Goal: Browse casually: Explore the website without a specific task or goal

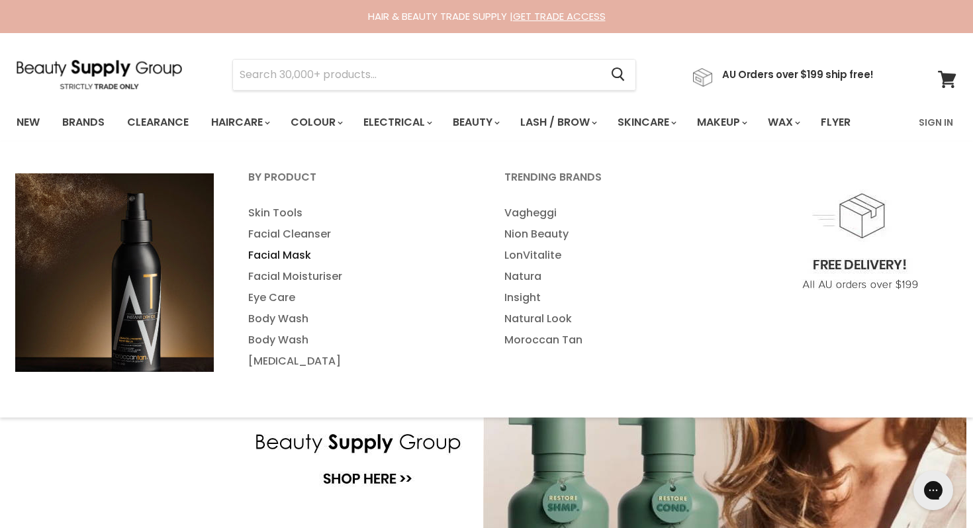
click at [279, 253] on link "Facial Mask" at bounding box center [358, 255] width 253 height 21
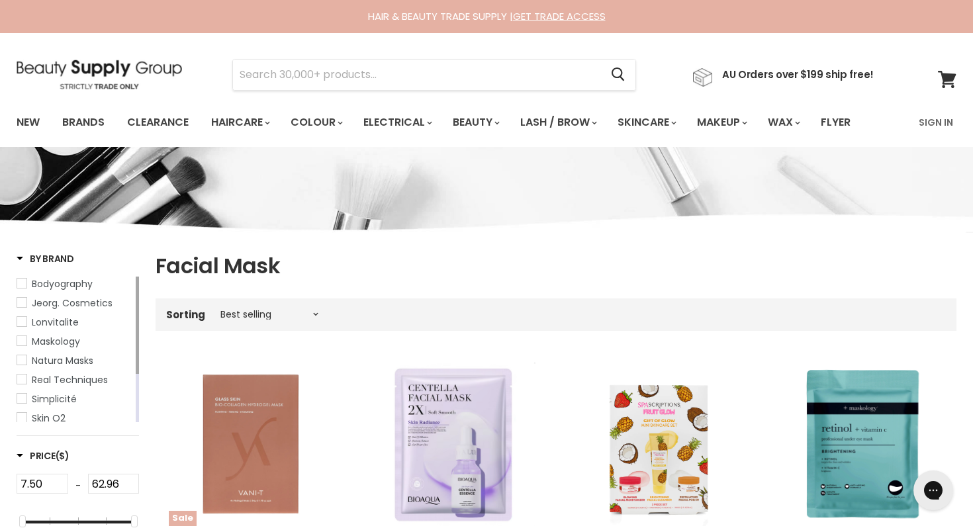
click at [122, 71] on img at bounding box center [99, 75] width 165 height 30
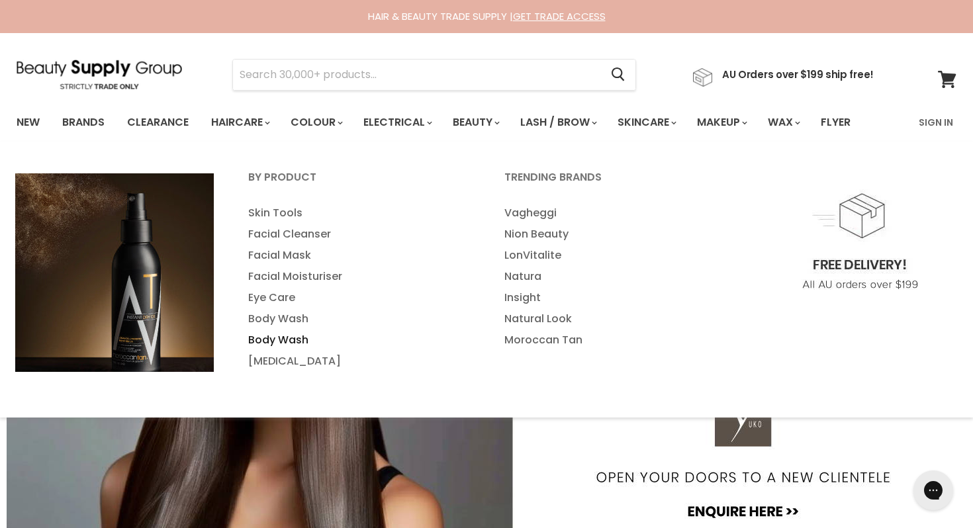
click at [283, 339] on link "Body Wash" at bounding box center [358, 340] width 253 height 21
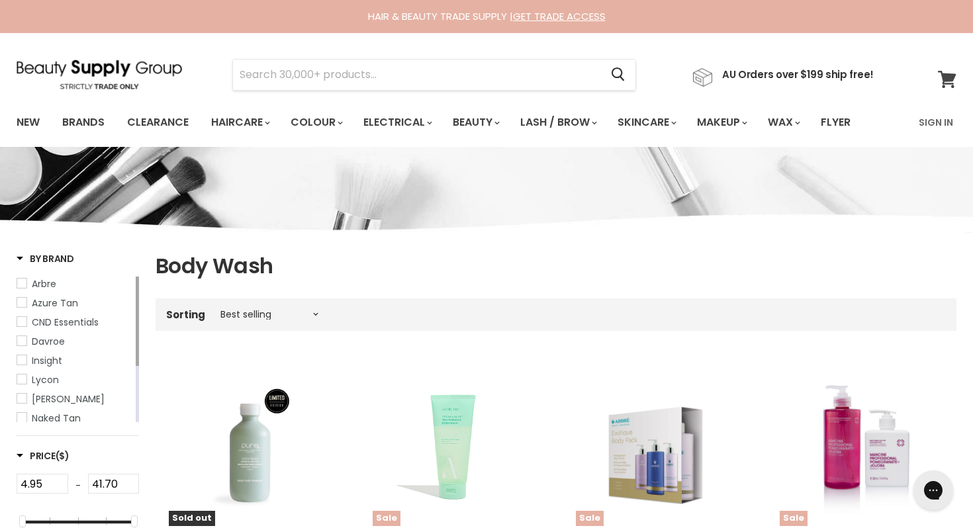
click at [944, 75] on icon at bounding box center [947, 79] width 18 height 17
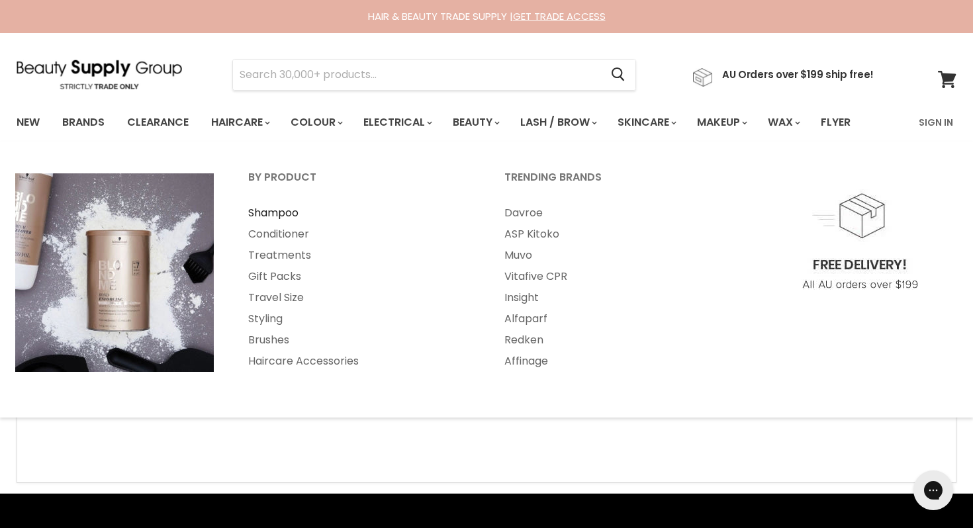
click at [281, 207] on link "Shampoo" at bounding box center [358, 213] width 253 height 21
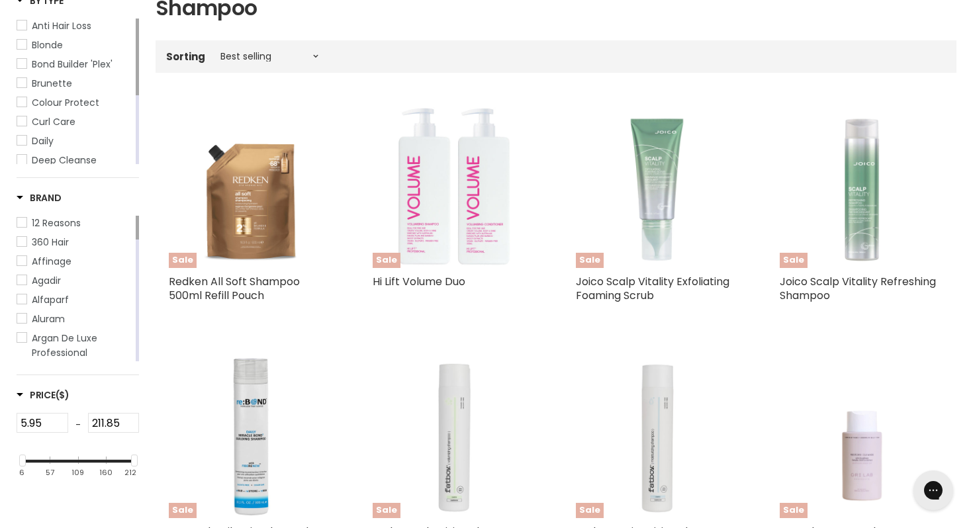
scroll to position [317, 0]
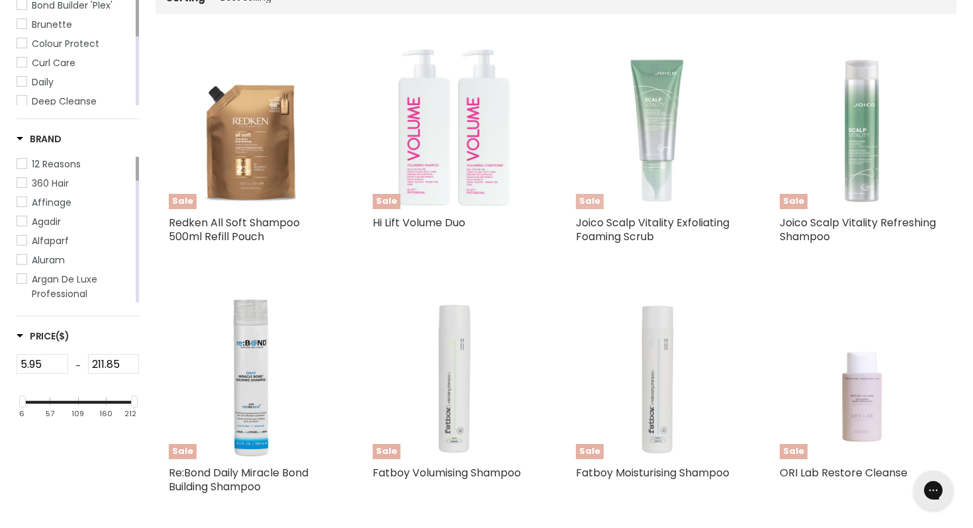
click at [659, 163] on img "Main content" at bounding box center [658, 128] width 164 height 164
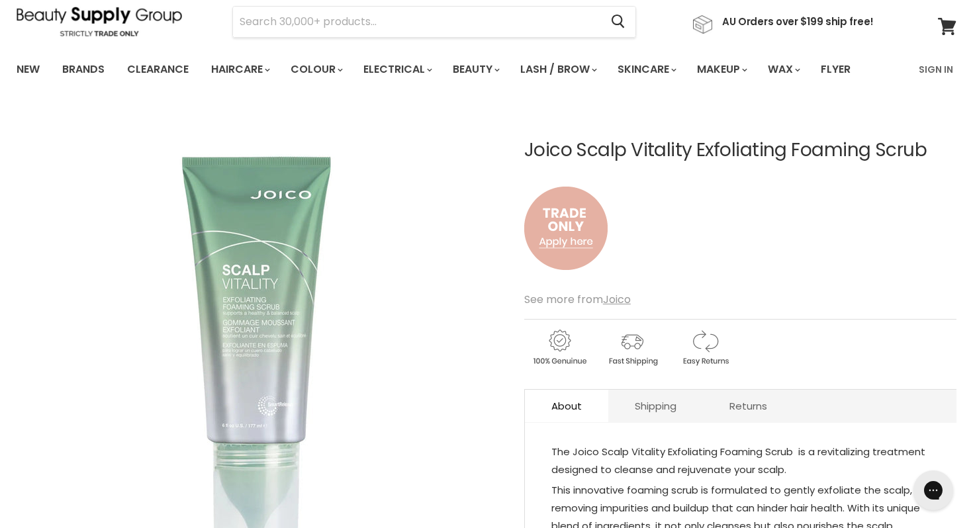
scroll to position [64, 0]
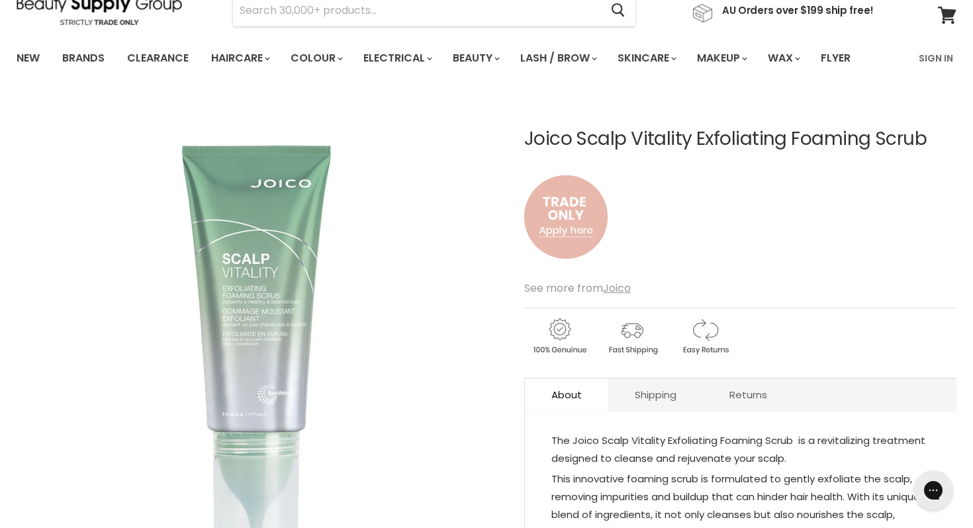
click at [553, 220] on img "Main content" at bounding box center [565, 217] width 83 height 110
